Goal: Task Accomplishment & Management: Manage account settings

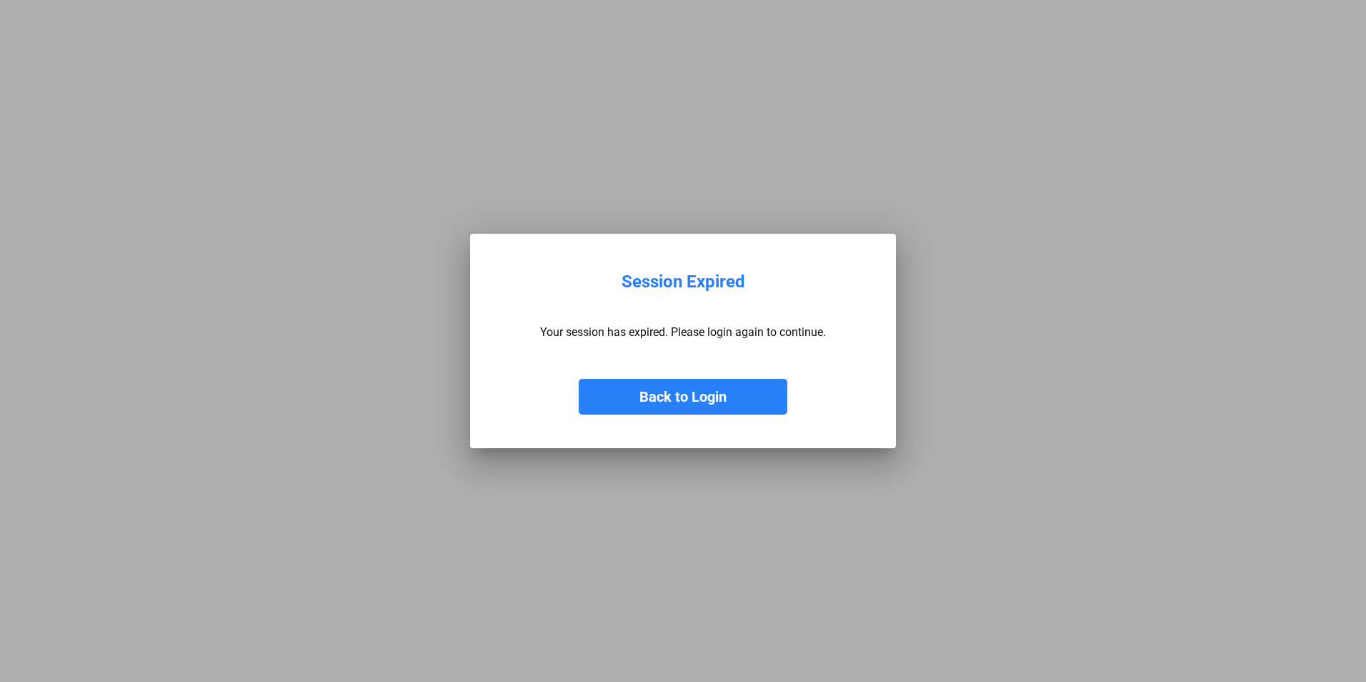
click at [657, 397] on button "Back to Login" at bounding box center [683, 397] width 209 height 36
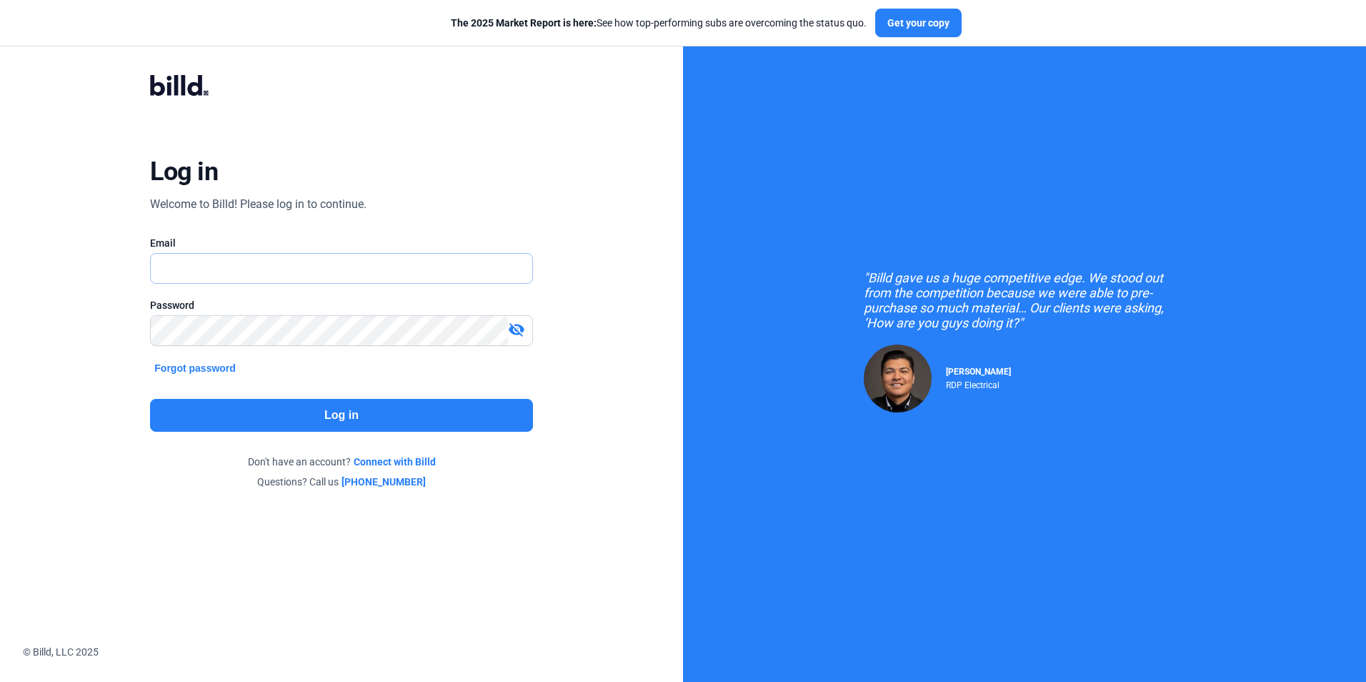
type input "[PERSON_NAME][EMAIL_ADDRESS][DOMAIN_NAME]"
click at [440, 418] on button "Log in" at bounding box center [341, 415] width 382 height 33
